Goal: Task Accomplishment & Management: Use online tool/utility

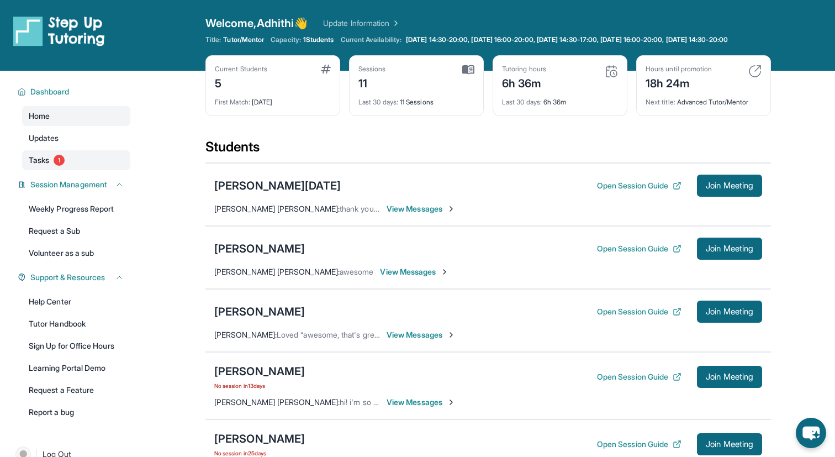
click at [66, 170] on link "Tasks 1" at bounding box center [76, 160] width 108 height 20
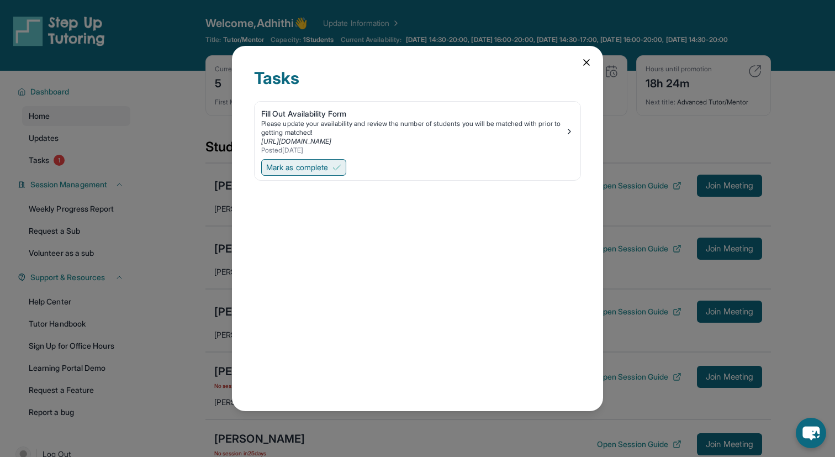
click at [316, 166] on span "Mark as complete" at bounding box center [297, 167] width 62 height 11
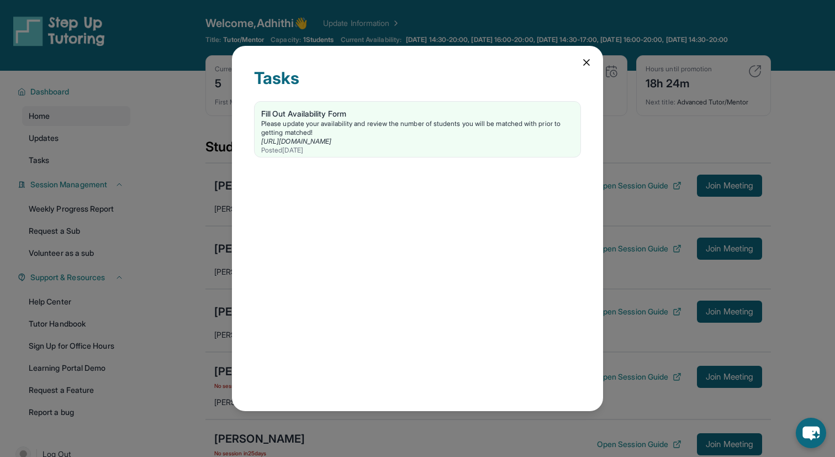
click at [583, 60] on icon at bounding box center [586, 62] width 11 height 11
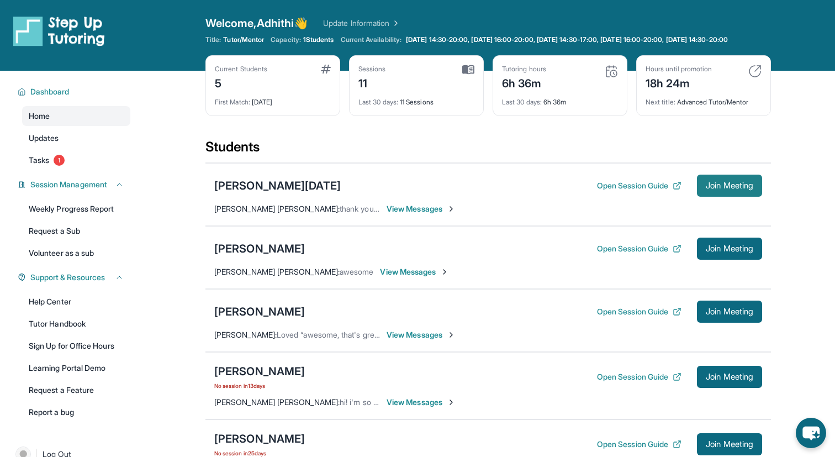
click at [719, 189] on span "Join Meeting" at bounding box center [728, 185] width 47 height 7
click at [231, 191] on div "[PERSON_NAME][DATE]" at bounding box center [277, 185] width 126 height 15
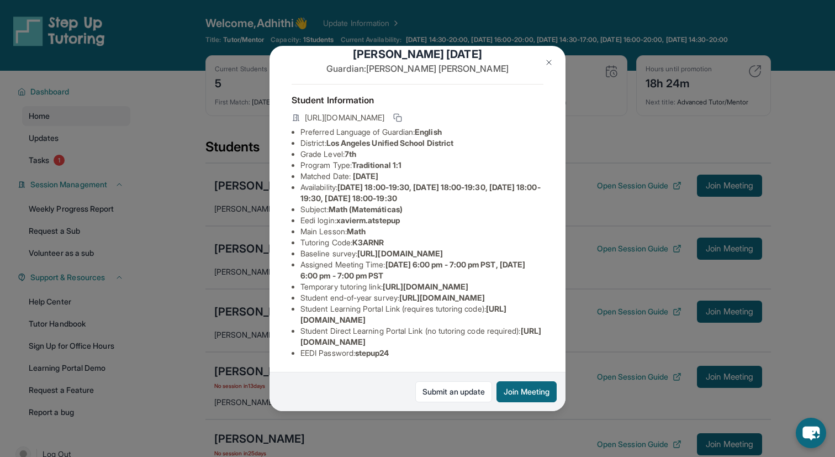
scroll to position [121, 388]
drag, startPoint x: 299, startPoint y: 343, endPoint x: 490, endPoint y: 342, distance: 191.0
click at [490, 342] on div "[PERSON_NAME][DATE] Guardian: [PERSON_NAME] Student Information [URL][DOMAIN_NA…" at bounding box center [417, 228] width 296 height 365
copy span "[URL][DOMAIN_NAME]"
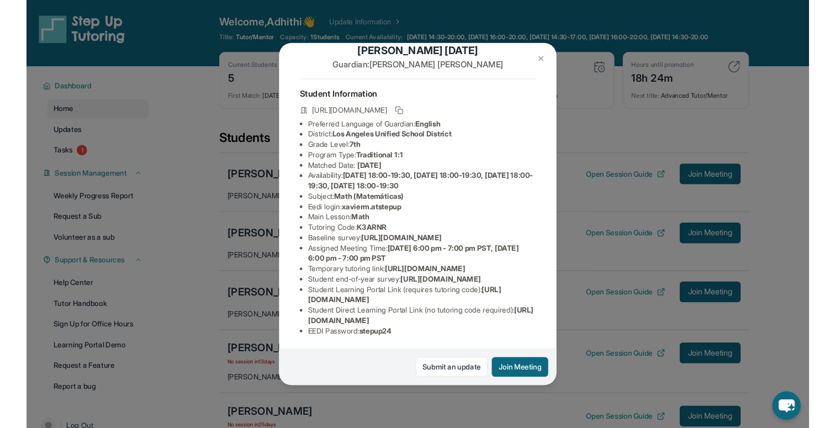
scroll to position [121, 0]
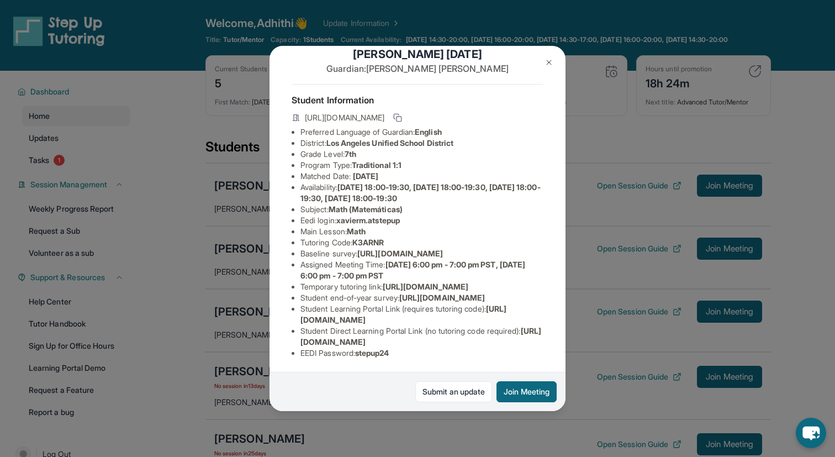
click at [548, 58] on img at bounding box center [548, 62] width 9 height 9
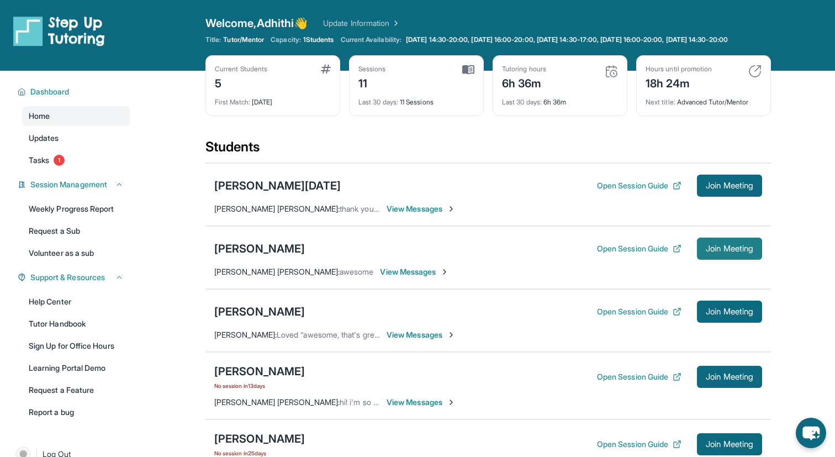
click at [704, 259] on button "Join Meeting" at bounding box center [729, 248] width 65 height 22
